Goal: Information Seeking & Learning: Learn about a topic

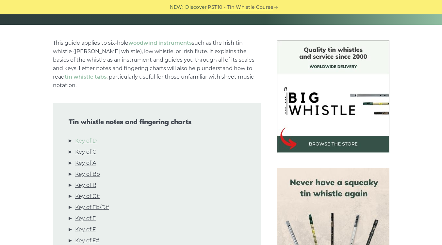
click at [95, 137] on link "Key of D" at bounding box center [86, 141] width 22 height 8
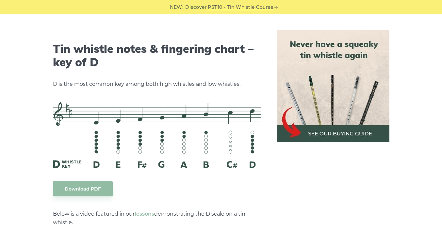
scroll to position [1017, 0]
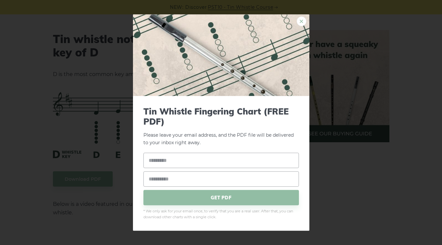
drag, startPoint x: 144, startPoint y: 111, endPoint x: 303, endPoint y: 21, distance: 183.0
click at [303, 21] on link "×" at bounding box center [301, 21] width 10 height 10
click at [394, 125] on div "× Tin Whistle Fingering Chart (FREE PDF) Please leave your email address, and t…" at bounding box center [221, 122] width 442 height 245
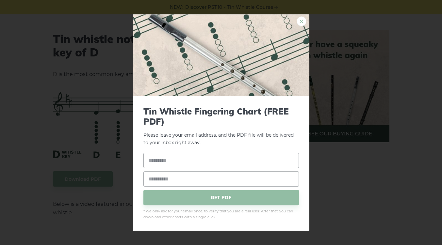
click at [300, 22] on link "×" at bounding box center [301, 21] width 10 height 10
drag, startPoint x: 119, startPoint y: 90, endPoint x: 302, endPoint y: 17, distance: 197.7
click at [302, 17] on link "×" at bounding box center [301, 21] width 10 height 10
click at [355, 155] on div "× Tin Whistle Fingering Chart (FREE PDF) Please leave your email address, and t…" at bounding box center [221, 122] width 442 height 245
click at [309, 19] on div "× Tin Whistle Fingering Chart (FREE PDF) Please leave your email address, and t…" at bounding box center [221, 122] width 442 height 245
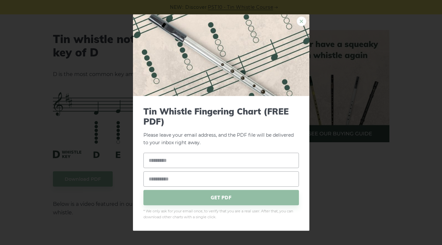
click at [305, 19] on link "×" at bounding box center [301, 21] width 10 height 10
drag, startPoint x: 225, startPoint y: 86, endPoint x: 304, endPoint y: 23, distance: 101.5
click at [304, 23] on link "×" at bounding box center [301, 21] width 10 height 10
